Goal: Check status: Check status

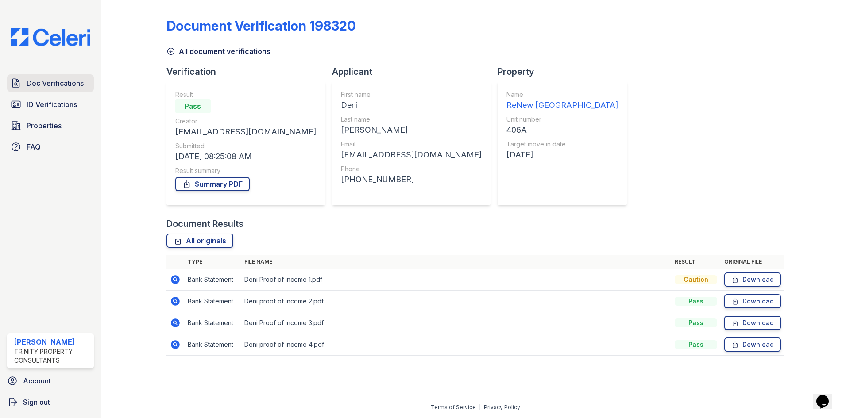
click at [77, 82] on span "Doc Verifications" at bounding box center [55, 83] width 57 height 11
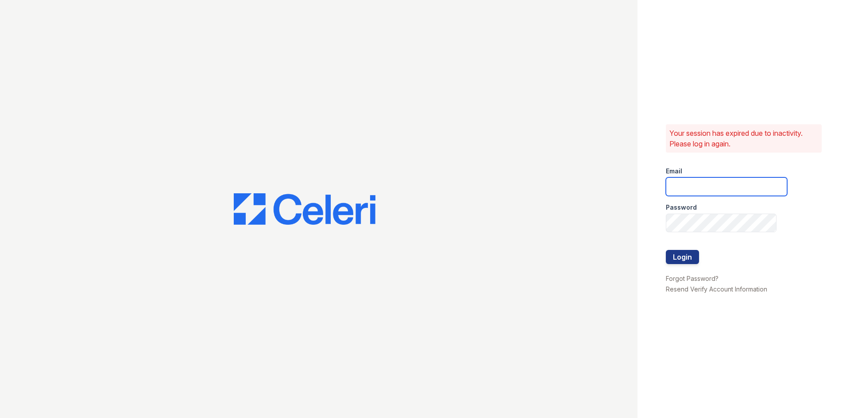
click at [720, 183] on input "email" at bounding box center [726, 187] width 121 height 19
type input "[EMAIL_ADDRESS][DOMAIN_NAME]"
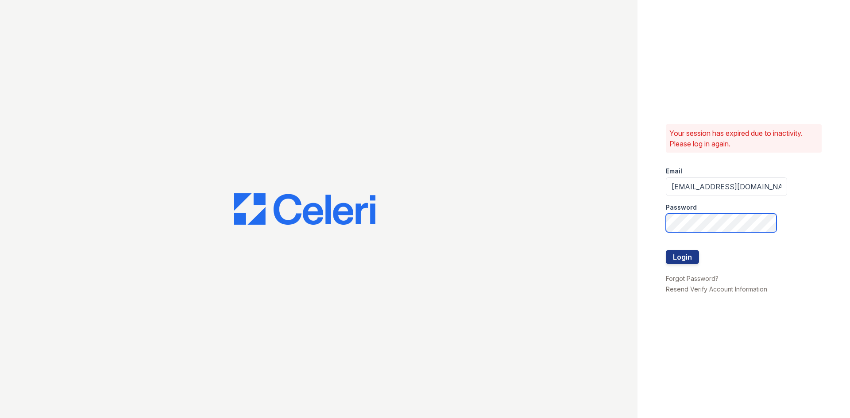
click at [666, 250] on button "Login" at bounding box center [682, 257] width 33 height 14
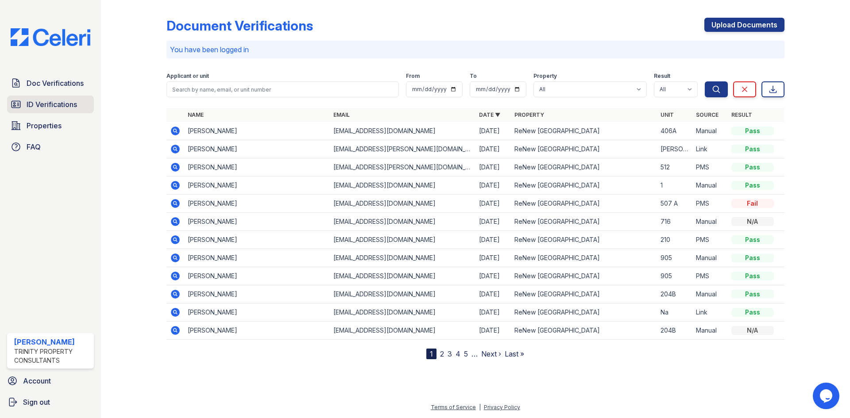
click at [64, 107] on span "ID Verifications" at bounding box center [52, 104] width 50 height 11
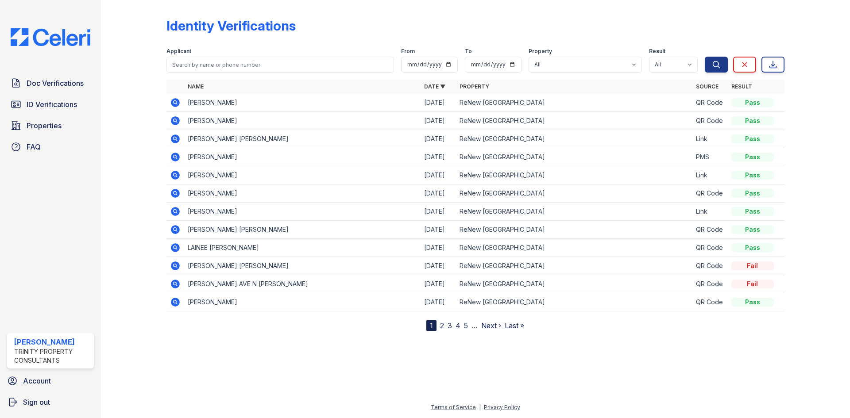
click at [177, 302] on icon at bounding box center [175, 302] width 9 height 9
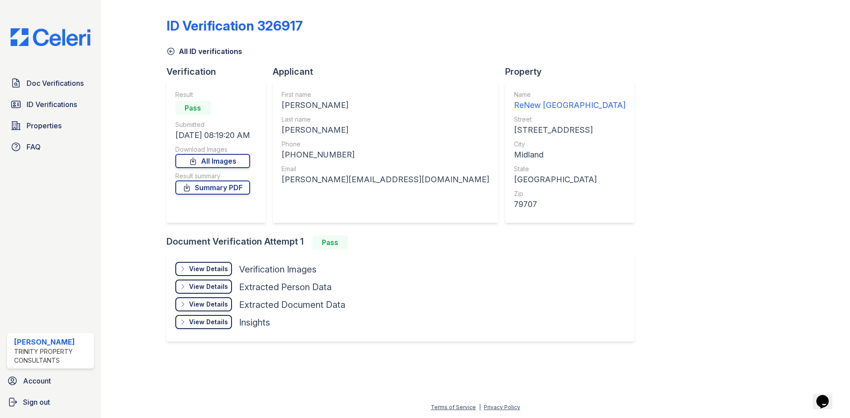
click at [119, 166] on div at bounding box center [140, 179] width 51 height 351
